Goal: Information Seeking & Learning: Compare options

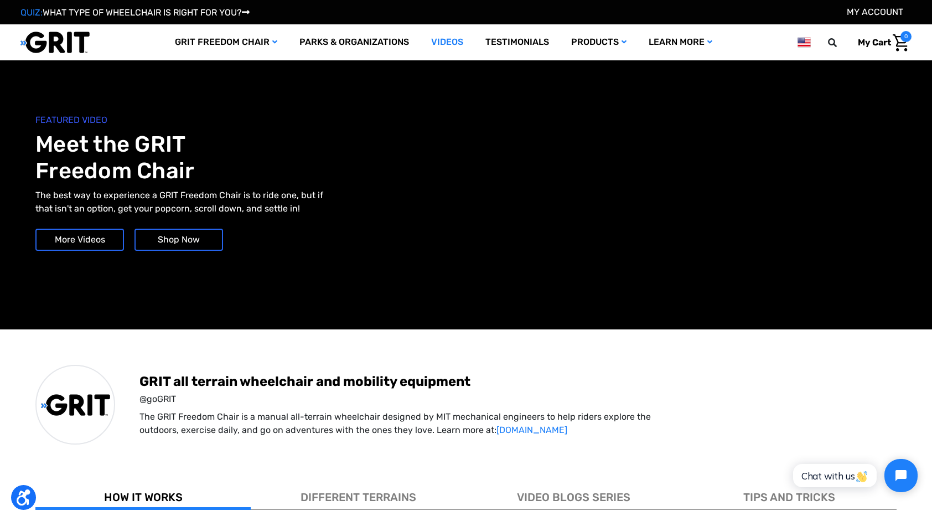
click at [75, 241] on link "More Videos" at bounding box center [79, 240] width 89 height 22
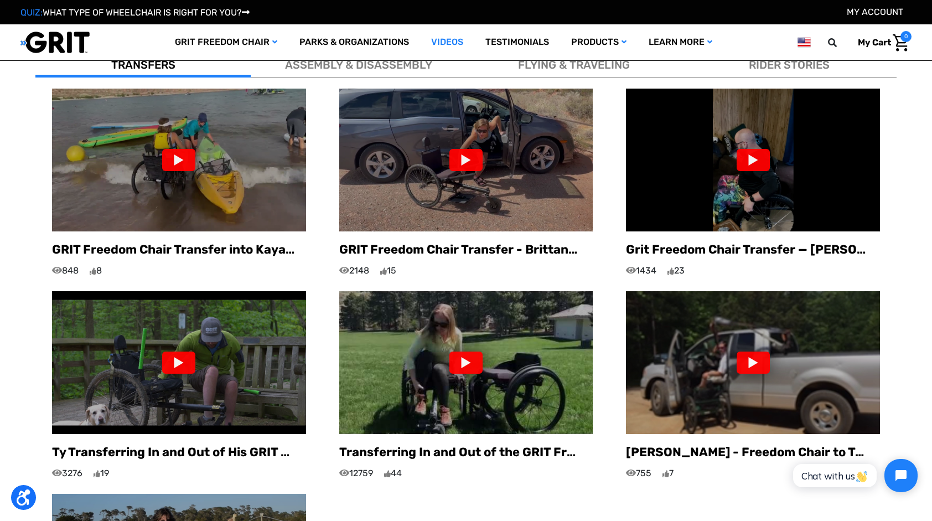
scroll to position [678, 0]
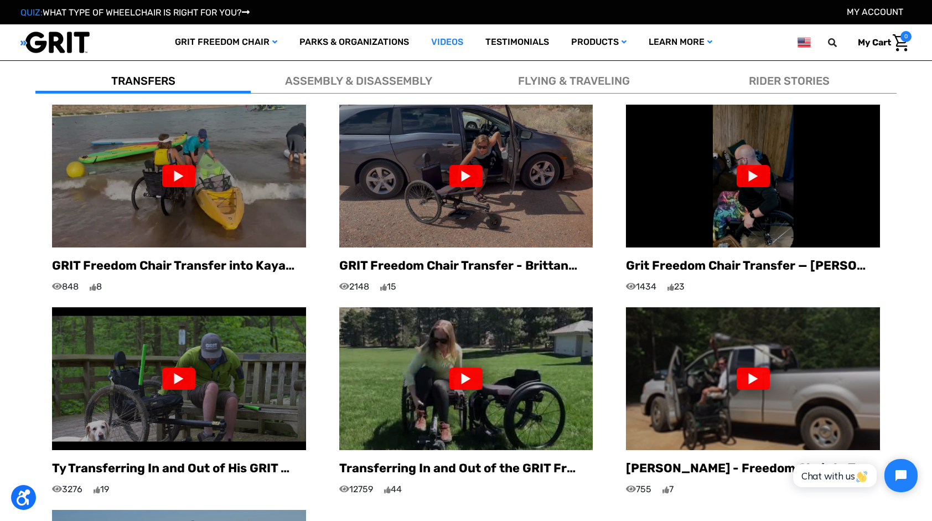
click at [459, 165] on div at bounding box center [465, 176] width 33 height 22
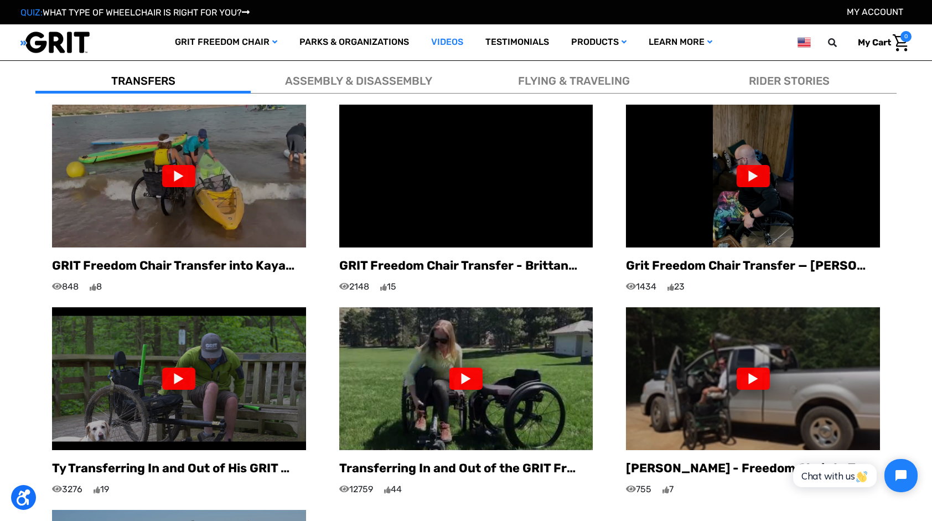
click at [182, 368] on div at bounding box center [178, 379] width 33 height 22
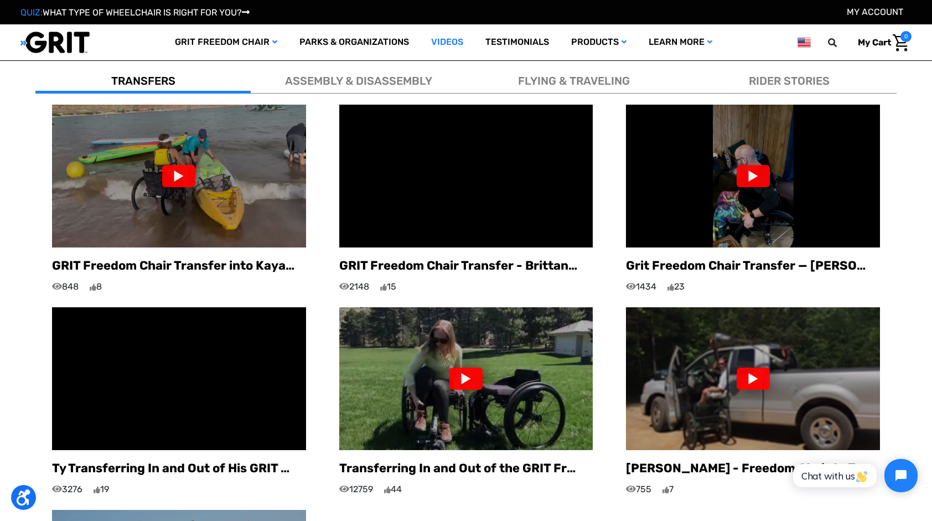
click at [754, 368] on div at bounding box center [753, 379] width 33 height 22
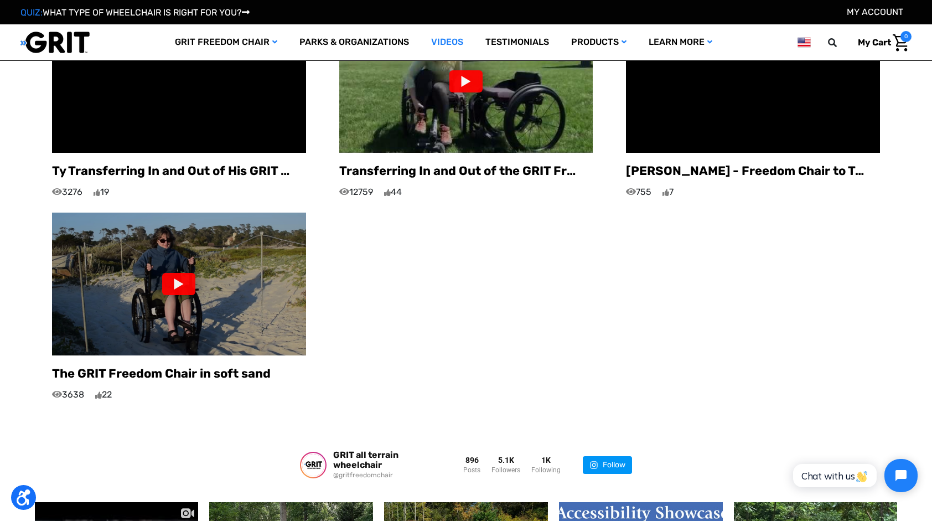
scroll to position [1010, 0]
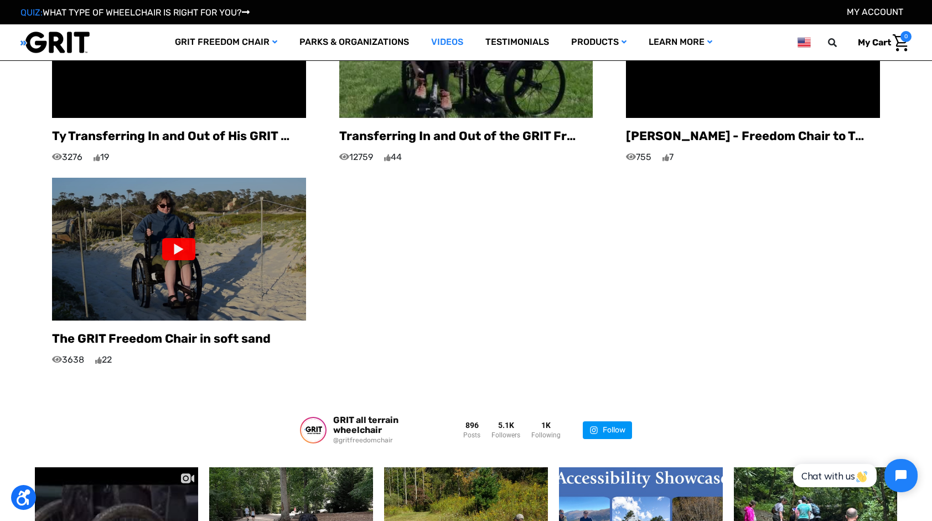
click at [180, 238] on div at bounding box center [178, 249] width 33 height 22
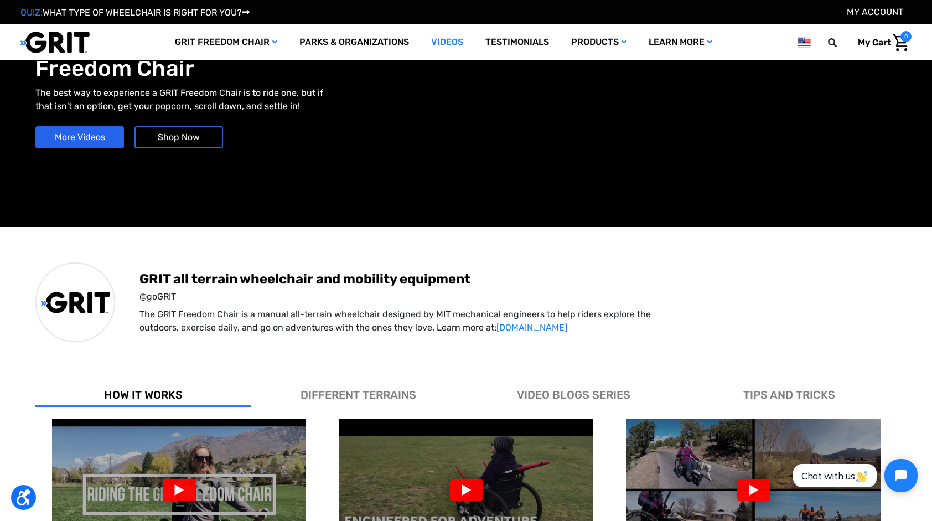
scroll to position [0, 0]
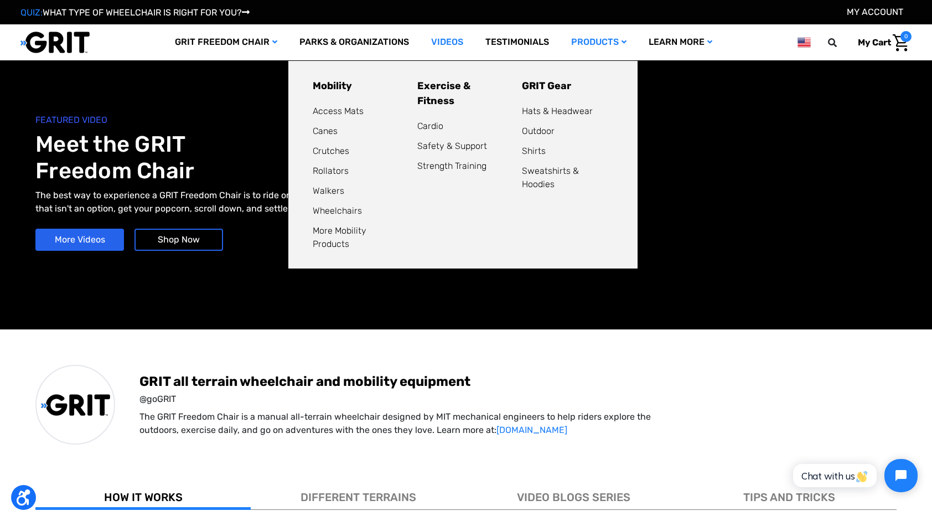
click at [608, 43] on link "Products" at bounding box center [598, 42] width 77 height 36
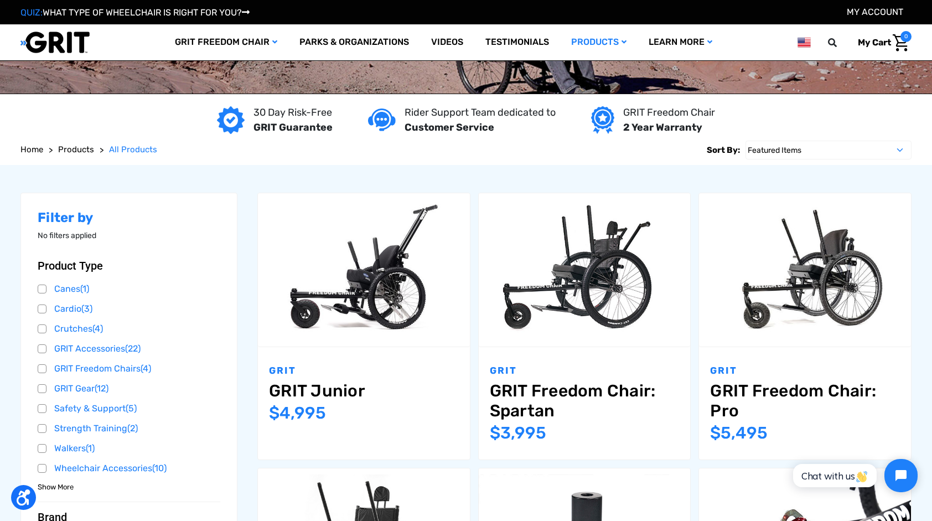
scroll to position [55, 0]
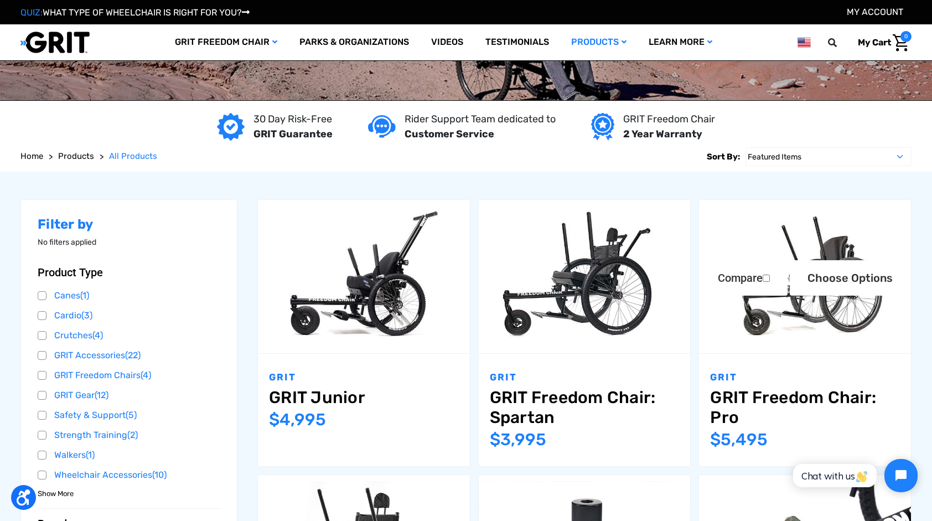
click at [793, 325] on img "GRIT Freedom Chair: Pro,$5,495.00\a" at bounding box center [805, 276] width 212 height 141
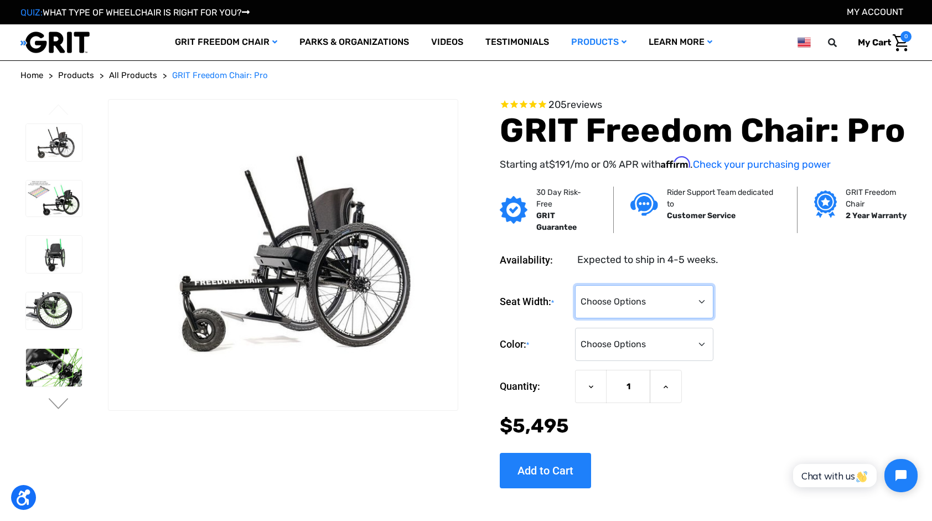
click at [702, 296] on select "Choose Options 16" 18" 20"" at bounding box center [644, 301] width 138 height 33
select select "326"
click at [575, 285] on select "Choose Options 16" 18" 20"" at bounding box center [644, 301] width 138 height 33
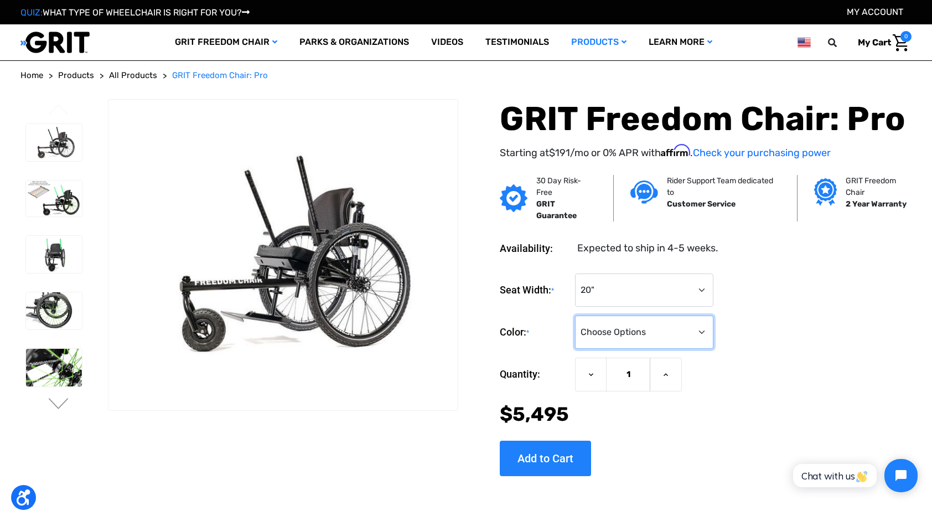
click at [699, 327] on select "Choose Options Black Blue Green Orange Pink Purple Red White Yellow" at bounding box center [644, 332] width 138 height 33
select select "328"
click at [575, 316] on select "Choose Options Black Blue Green Orange Pink Purple Red White Yellow" at bounding box center [644, 332] width 138 height 33
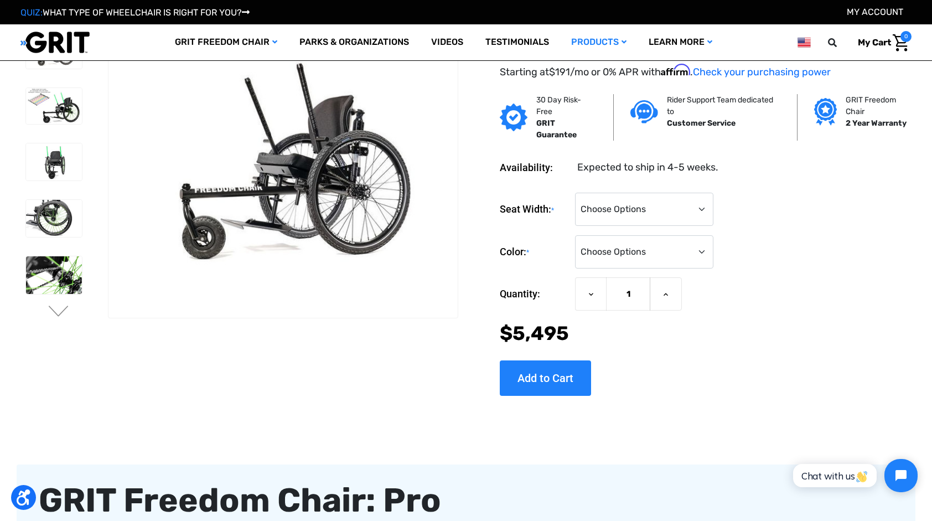
scroll to position [55, 0]
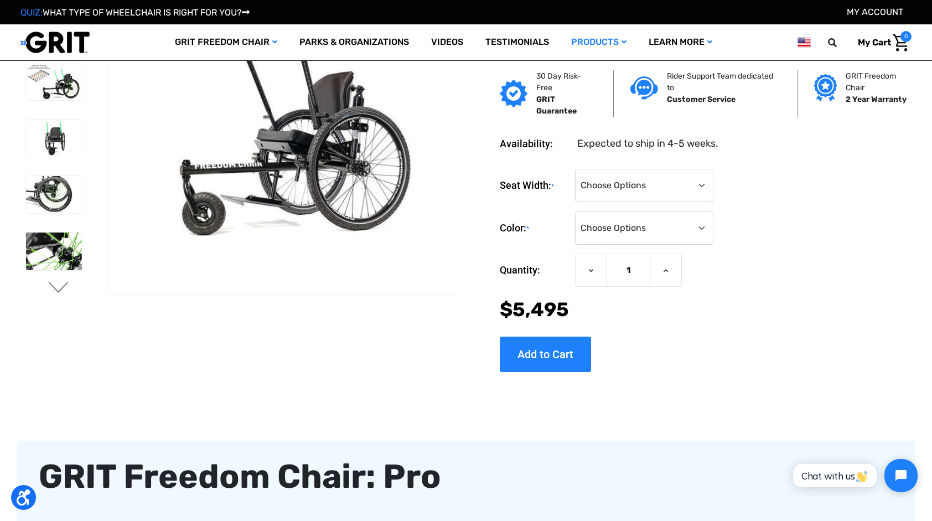
click at [53, 283] on button "Next" at bounding box center [58, 288] width 23 height 13
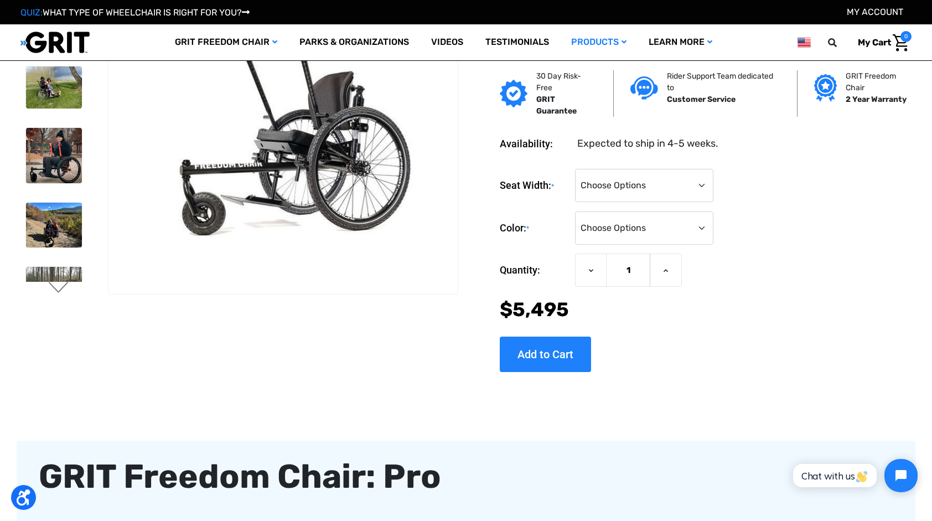
scroll to position [0, 0]
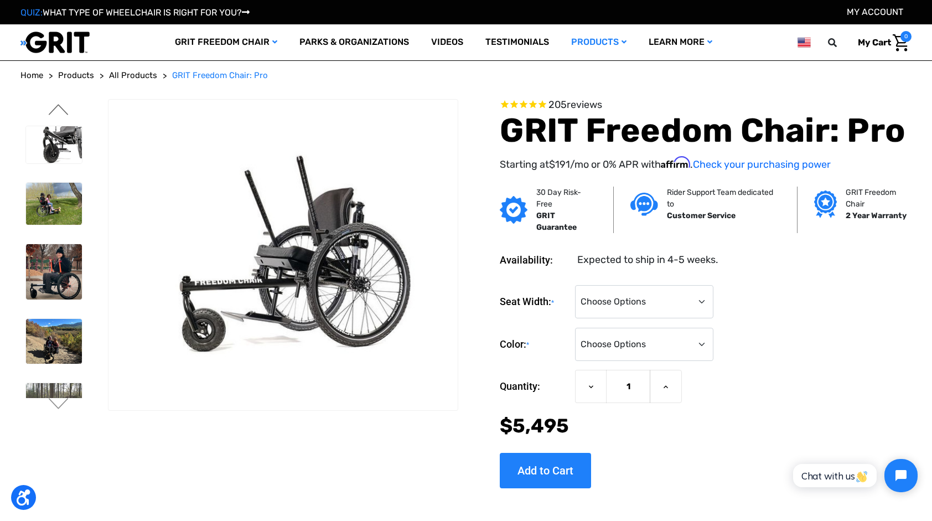
click at [60, 106] on button "Previous" at bounding box center [58, 110] width 23 height 13
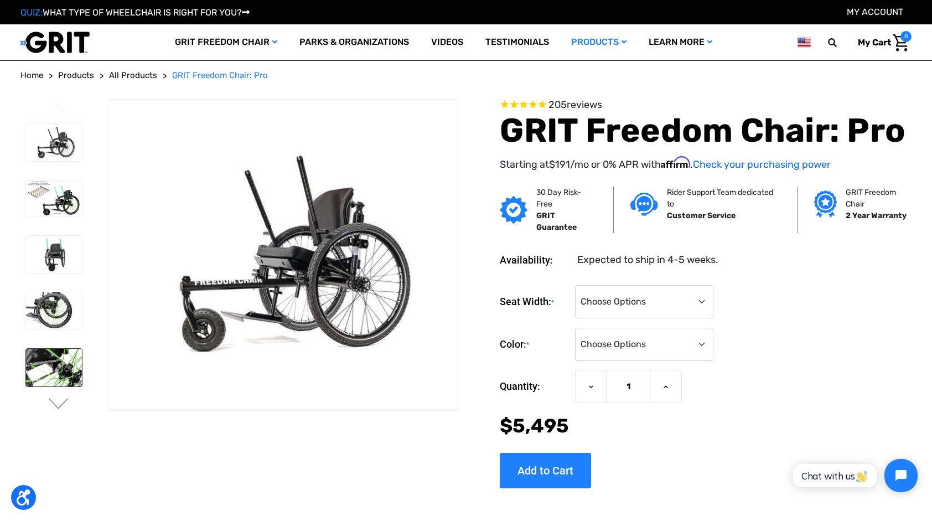
click at [66, 365] on img at bounding box center [54, 367] width 56 height 37
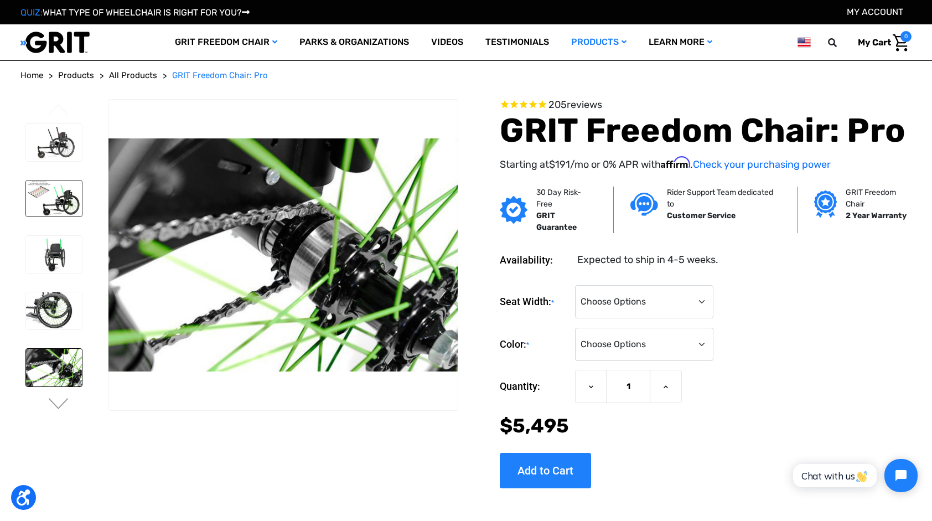
click at [69, 211] on img at bounding box center [54, 198] width 56 height 36
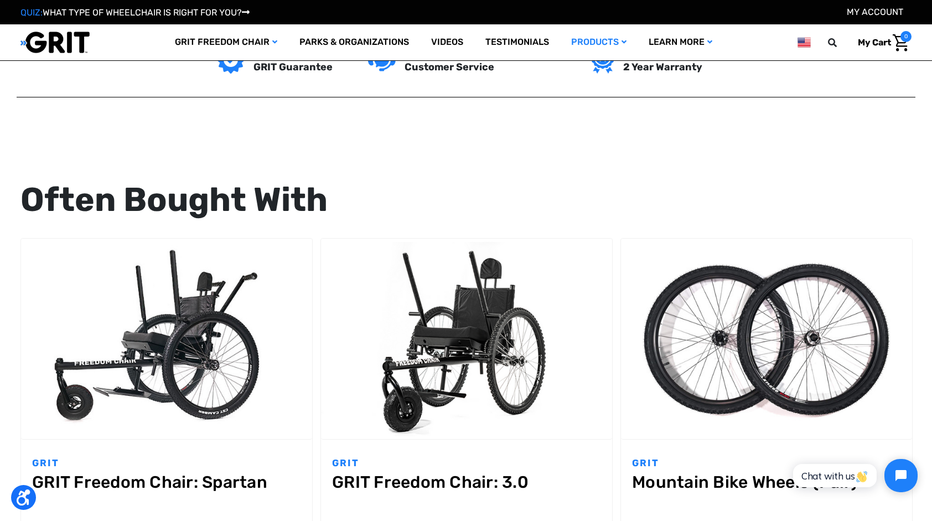
scroll to position [1162, 0]
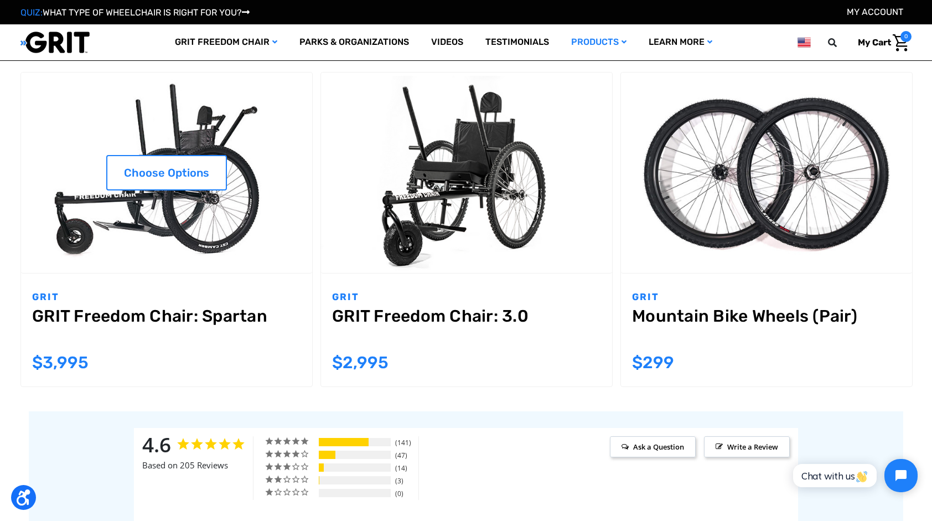
click at [112, 321] on link "GRIT Freedom Chair: Spartan" at bounding box center [166, 326] width 269 height 40
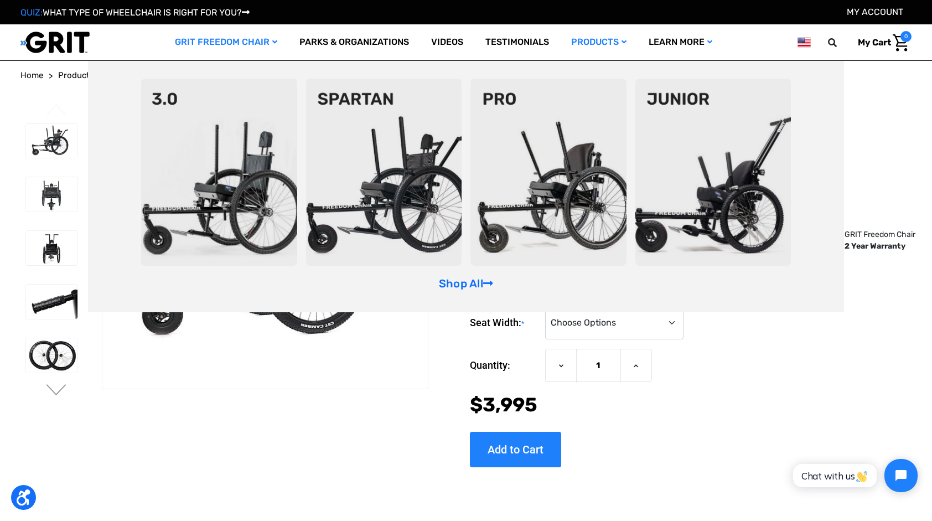
click at [548, 199] on img at bounding box center [549, 172] width 156 height 187
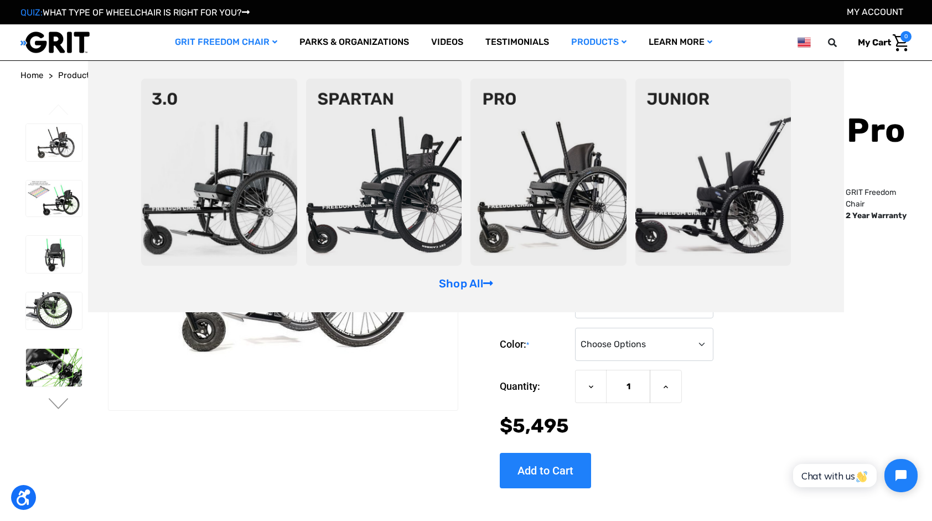
click at [421, 184] on img at bounding box center [384, 172] width 156 height 187
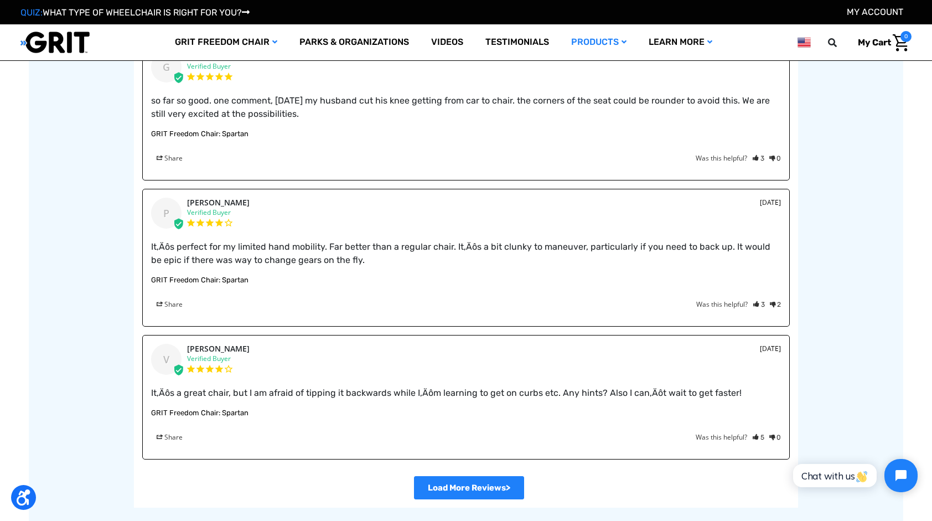
scroll to position [1980, 0]
